Goal: Task Accomplishment & Management: Check status

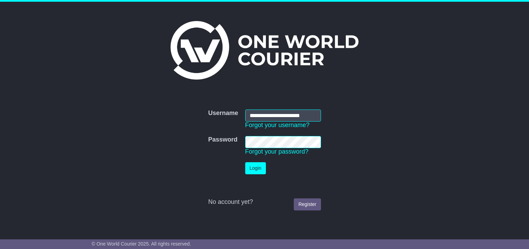
type input "**********"
click at [245, 162] on button "Login" at bounding box center [255, 168] width 21 height 12
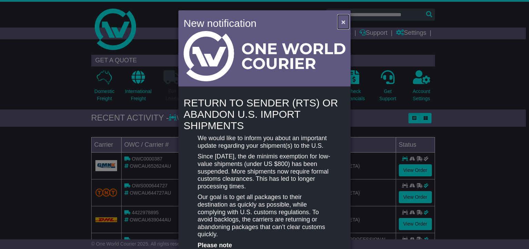
click at [341, 22] on span "×" at bounding box center [343, 22] width 4 height 8
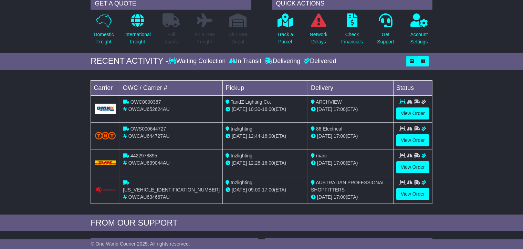
scroll to position [69, 0]
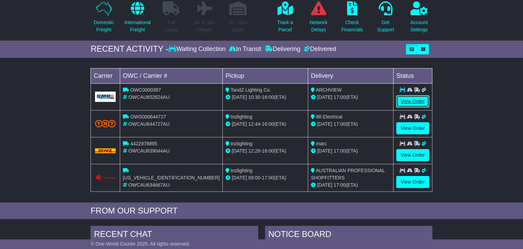
click at [407, 103] on link "View Order" at bounding box center [412, 101] width 33 height 12
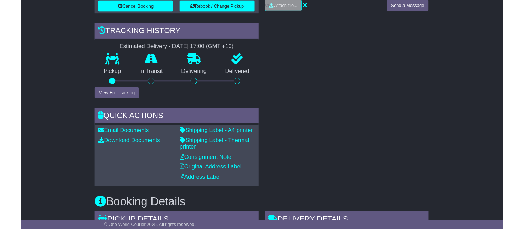
scroll to position [241, 0]
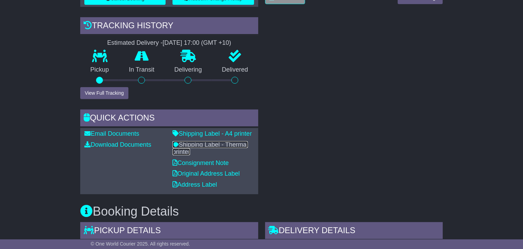
click at [234, 143] on link "Shipping Label - Thermal printer" at bounding box center [210, 148] width 75 height 14
click at [233, 130] on link "Shipping Label - A4 printer" at bounding box center [212, 133] width 79 height 7
click at [222, 143] on link "Shipping Label - Thermal printer" at bounding box center [210, 148] width 75 height 14
click at [207, 141] on link "Shipping Label - Thermal printer" at bounding box center [210, 148] width 75 height 14
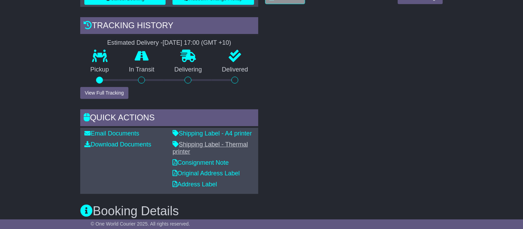
click at [206, 142] on link "Shipping Label - Thermal printer" at bounding box center [210, 148] width 75 height 14
